Goal: Find specific page/section: Find specific page/section

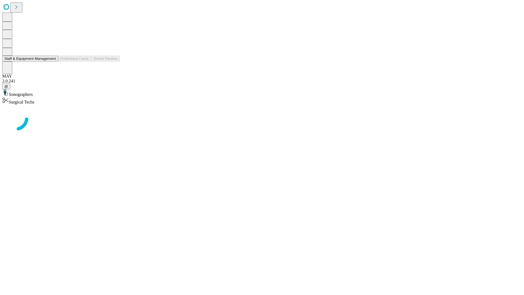
click at [52, 61] on button "Staff & Equipment Management" at bounding box center [30, 59] width 56 height 6
